Goal: Find specific fact: Find specific fact

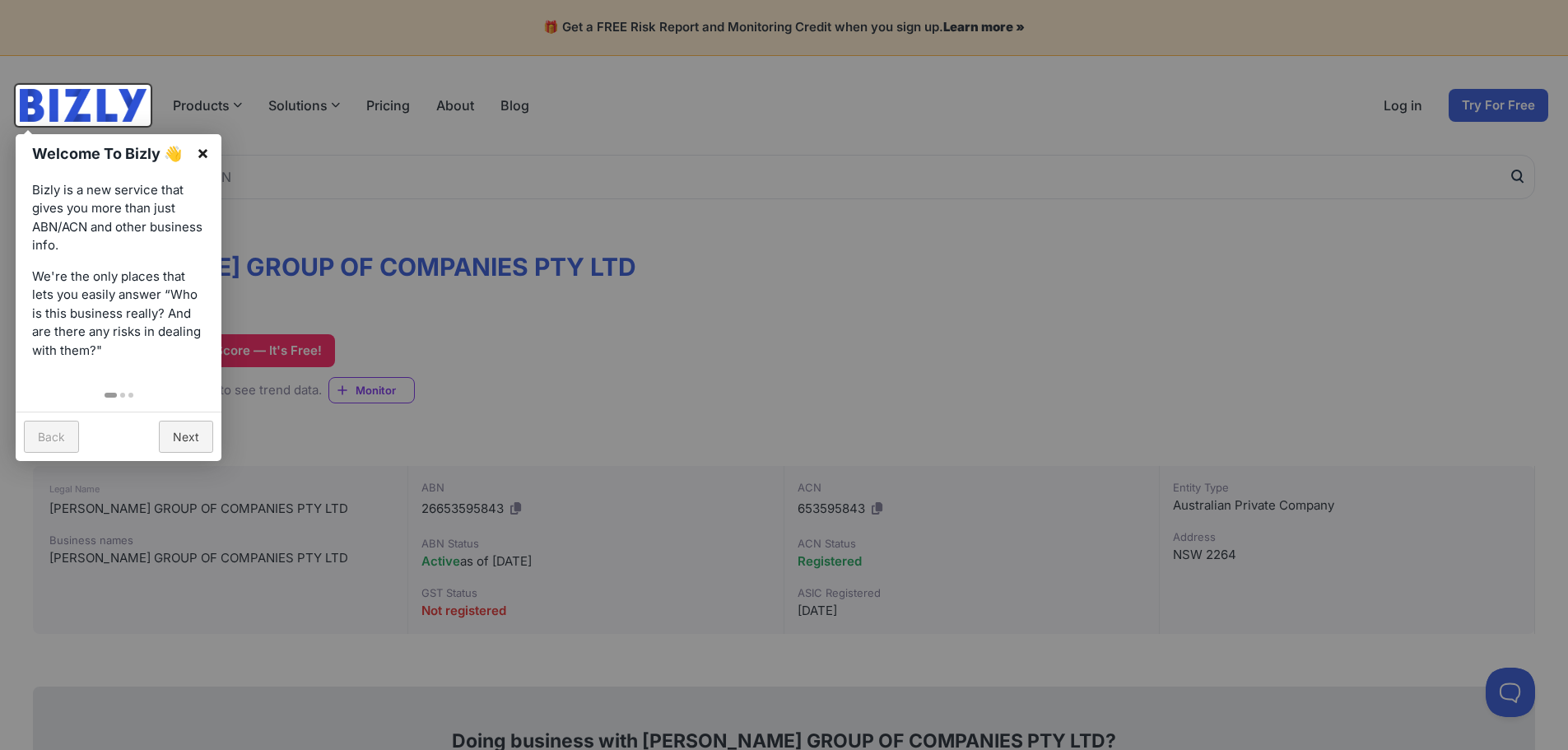
click at [204, 148] on link "×" at bounding box center [203, 153] width 37 height 37
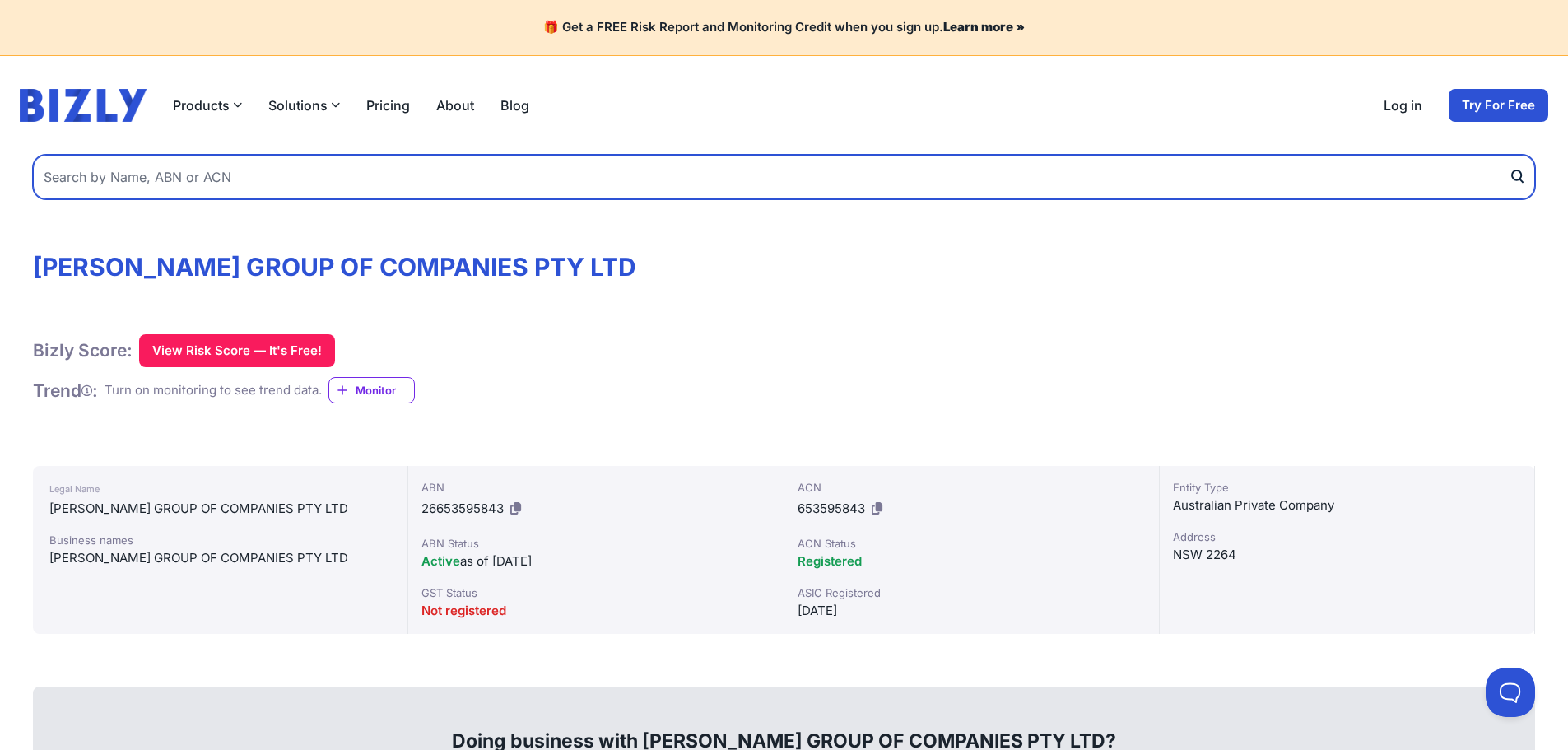
click at [285, 173] on input "text" at bounding box center [783, 177] width 1502 height 45
paste input "17 651 635 522"
type input "17 651 635 522"
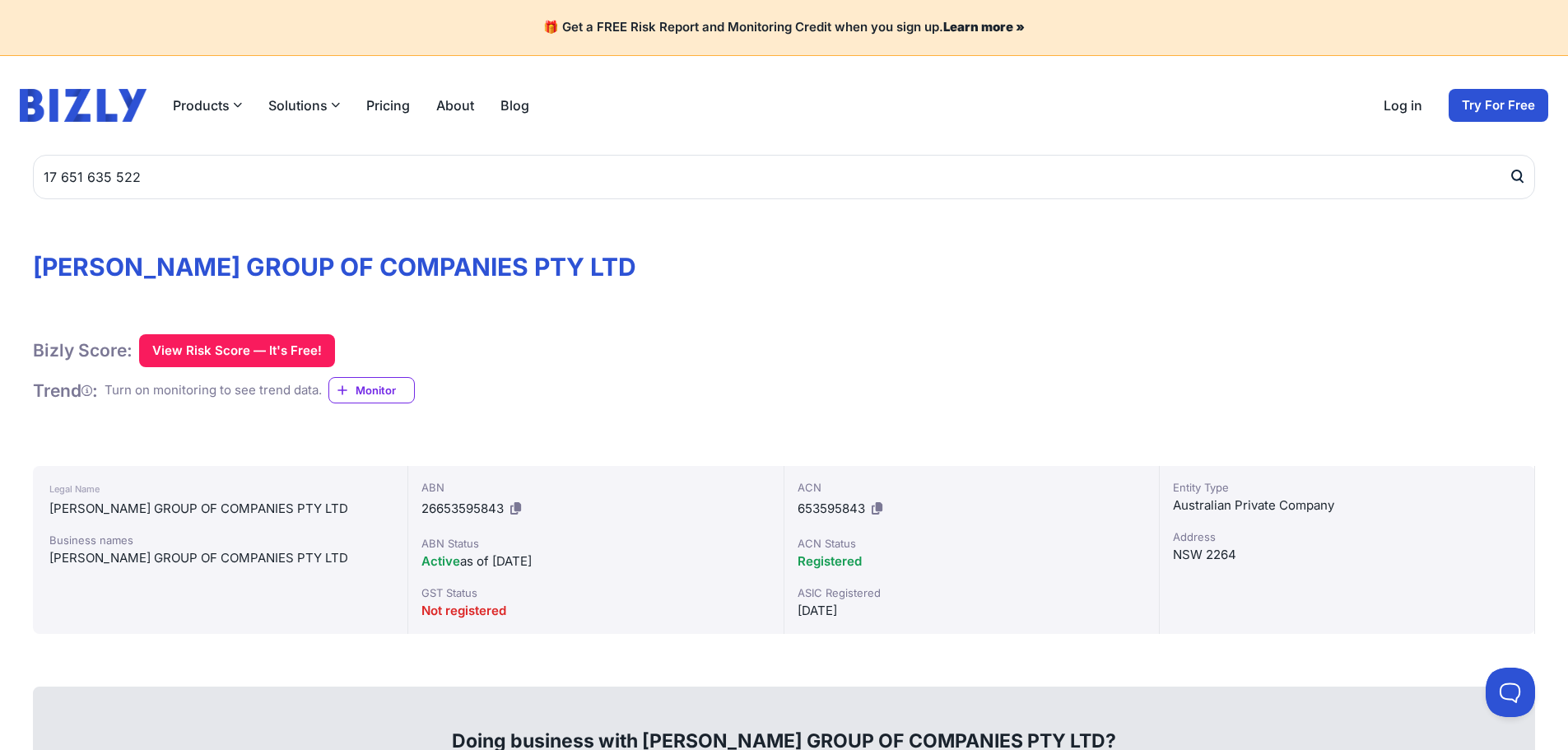
click at [1513, 174] on icon "submit" at bounding box center [1517, 176] width 17 height 18
